Goal: Task Accomplishment & Management: Manage account settings

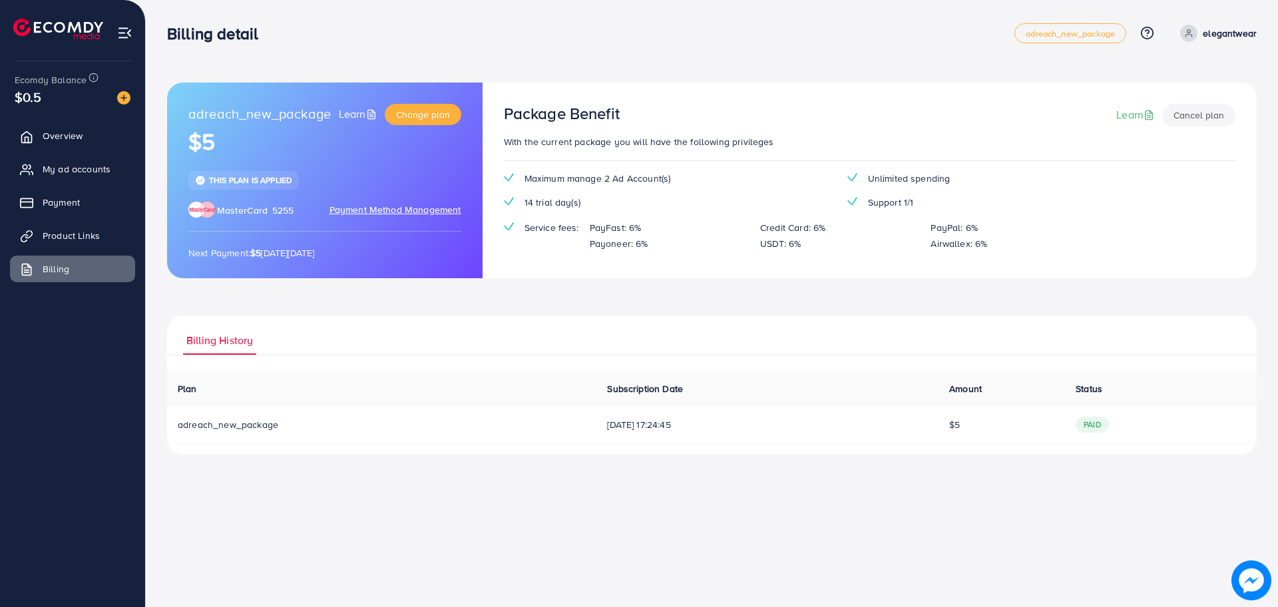
click at [57, 169] on span "My ad accounts" at bounding box center [77, 168] width 68 height 13
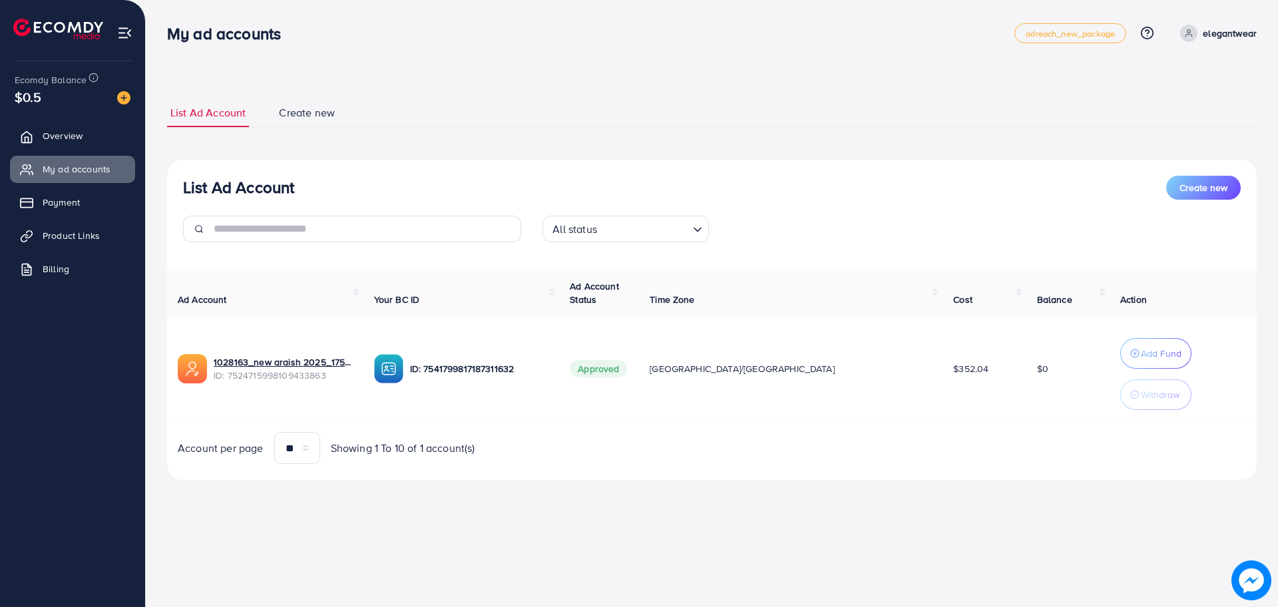
click at [1183, 39] on span at bounding box center [1188, 33] width 17 height 17
drag, startPoint x: 1092, startPoint y: 94, endPoint x: 1136, endPoint y: 89, distance: 44.2
click at [1095, 95] on div "**********" at bounding box center [711, 289] width 1089 height 413
click at [1192, 35] on icon at bounding box center [1189, 36] width 6 height 3
click at [984, 114] on ul "List Ad Account Create new" at bounding box center [711, 112] width 1089 height 29
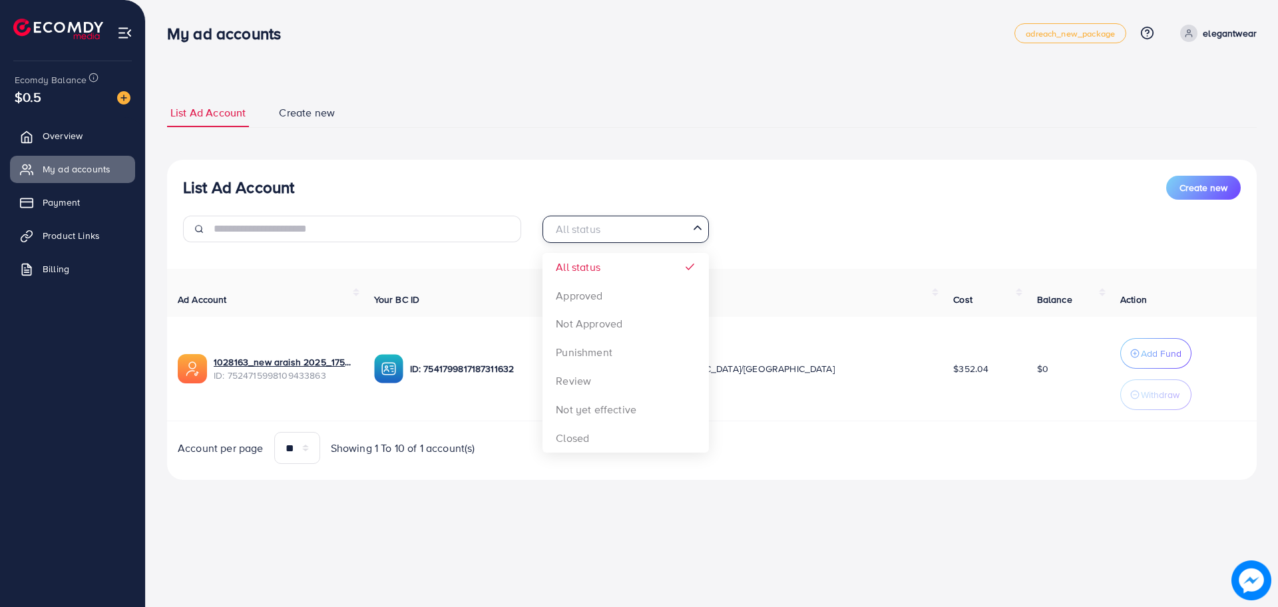
click at [682, 230] on input "Search for option" at bounding box center [617, 229] width 139 height 21
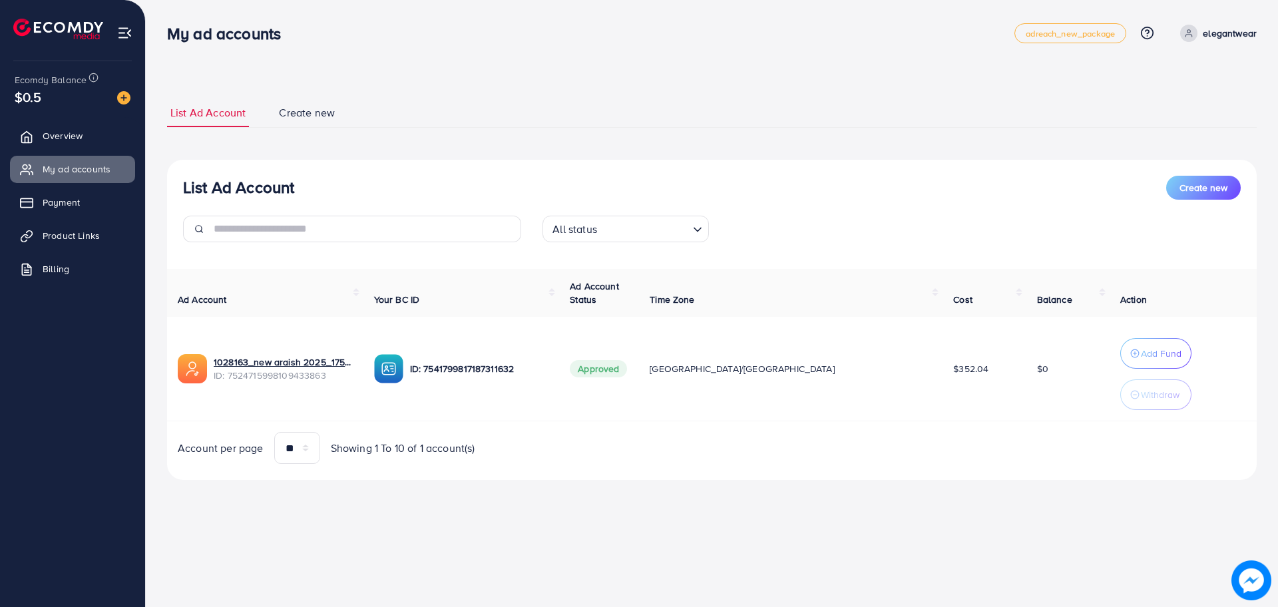
click at [771, 222] on div "All status Loading... All status Approved Not Approved Punishment Review Not ye…" at bounding box center [711, 234] width 359 height 37
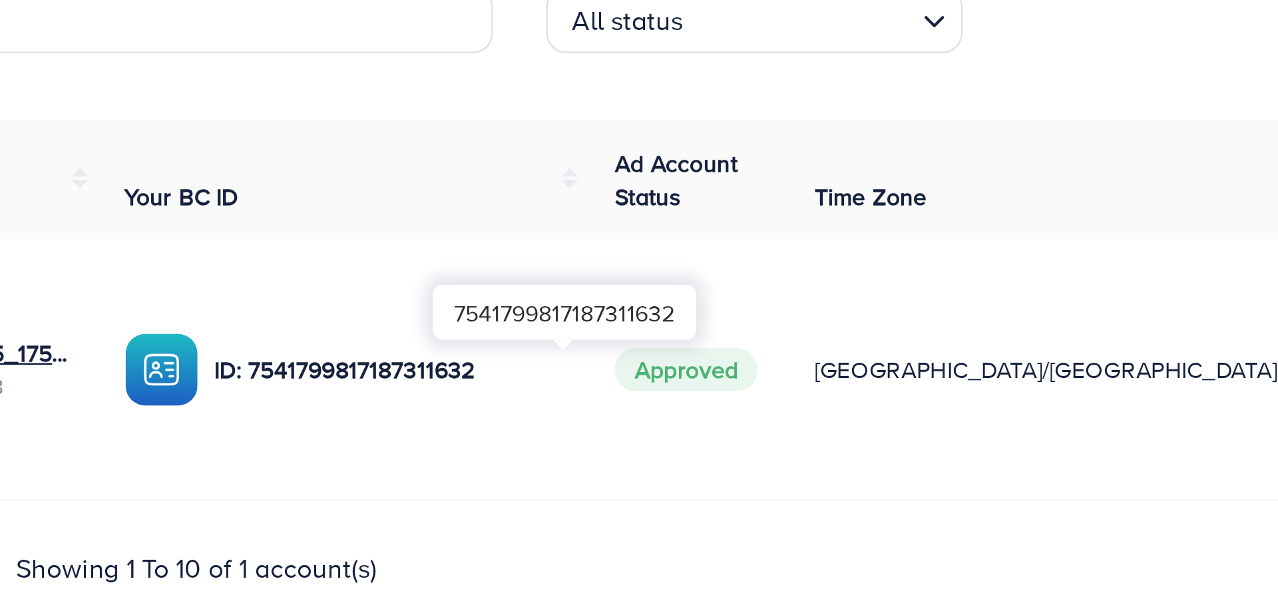
click at [548, 341] on div "7541799817187311632" at bounding box center [549, 346] width 105 height 22
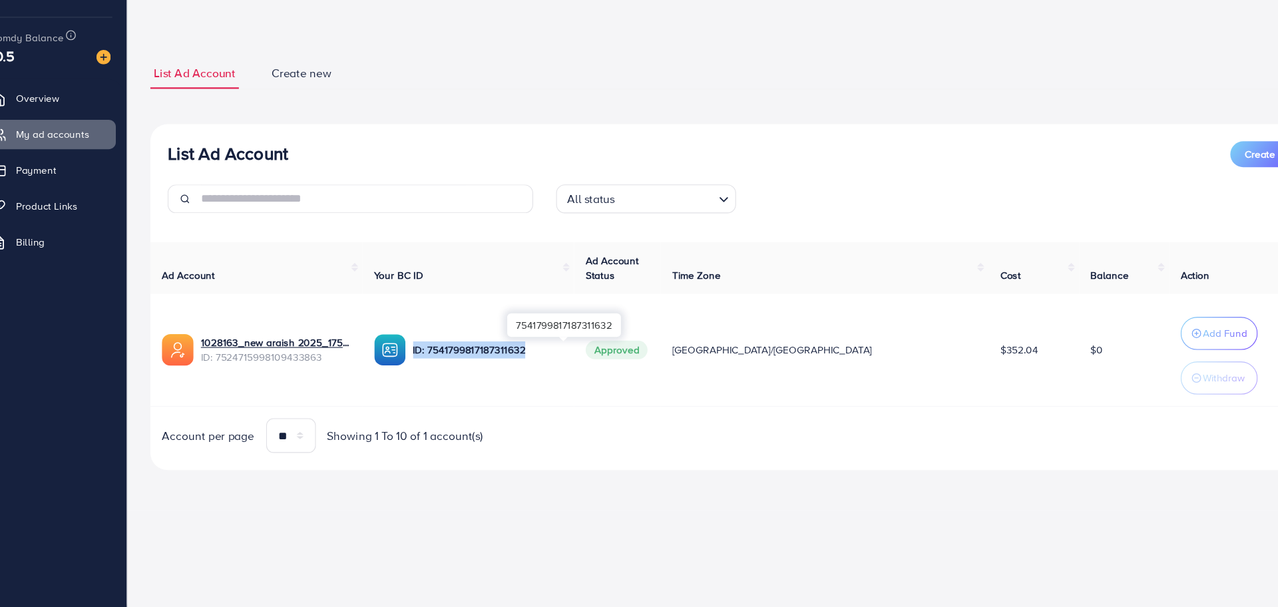
drag, startPoint x: 572, startPoint y: 367, endPoint x: 456, endPoint y: 366, distance: 116.4
click at [456, 366] on p "ID: 7541799817187311632" at bounding box center [479, 369] width 139 height 16
